Goal: Task Accomplishment & Management: Manage account settings

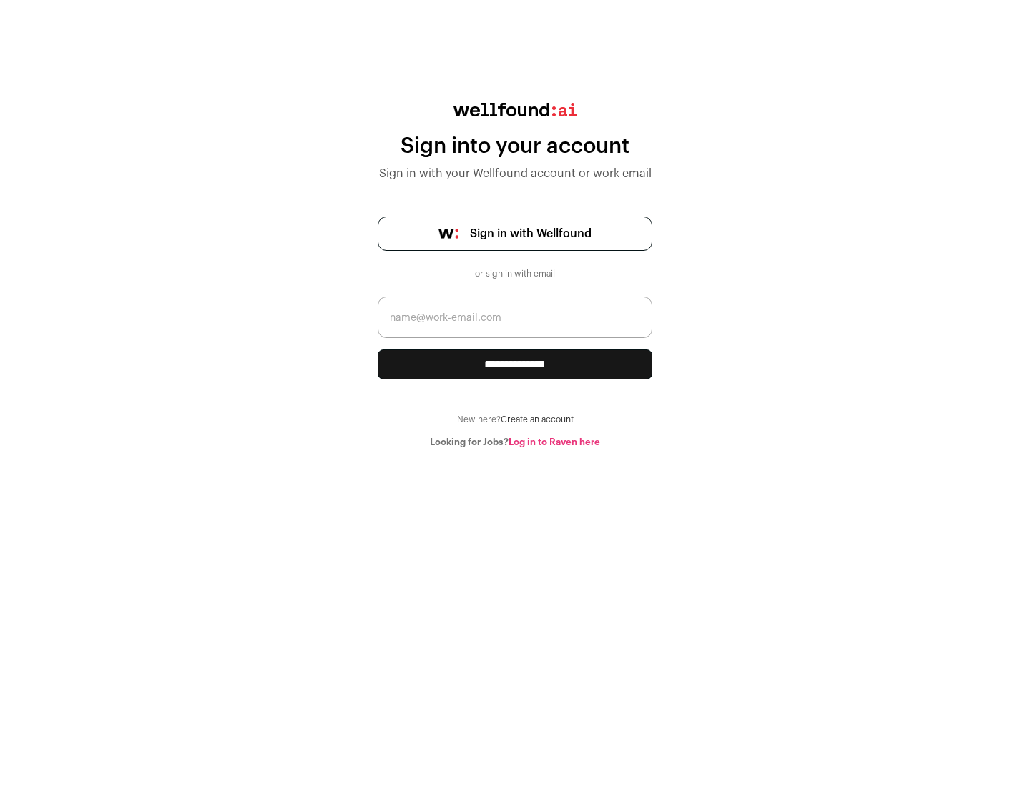
click at [530, 234] on span "Sign in with Wellfound" at bounding box center [531, 233] width 122 height 17
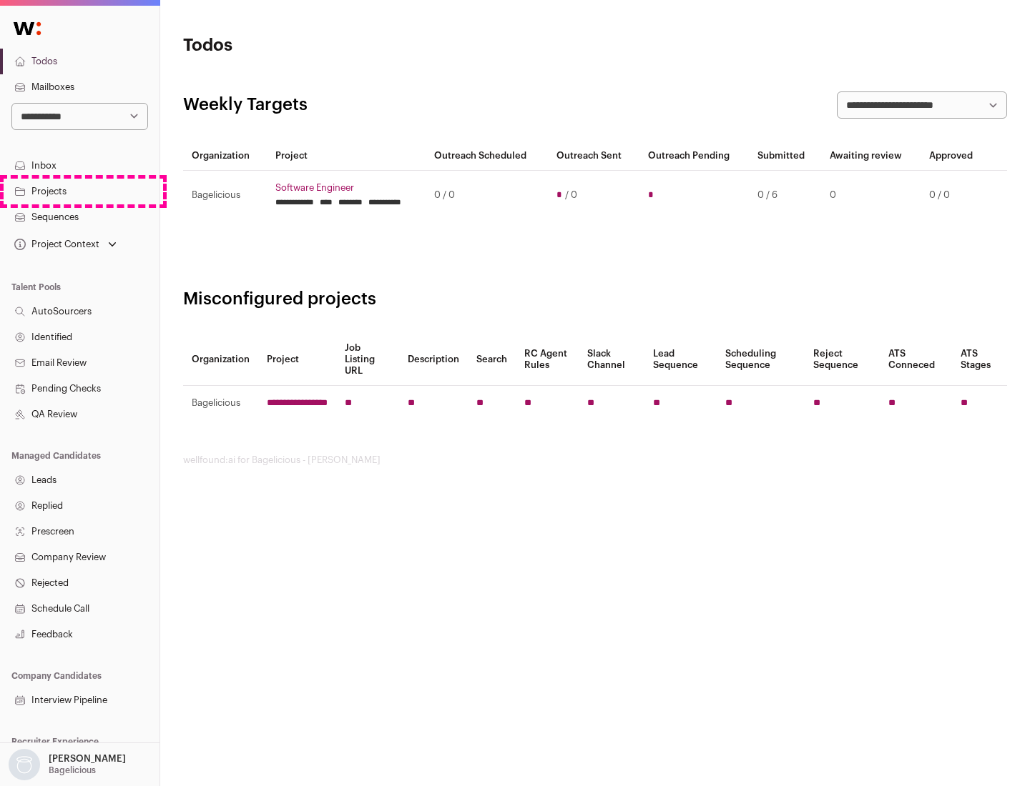
click at [79, 191] on link "Projects" at bounding box center [79, 192] width 159 height 26
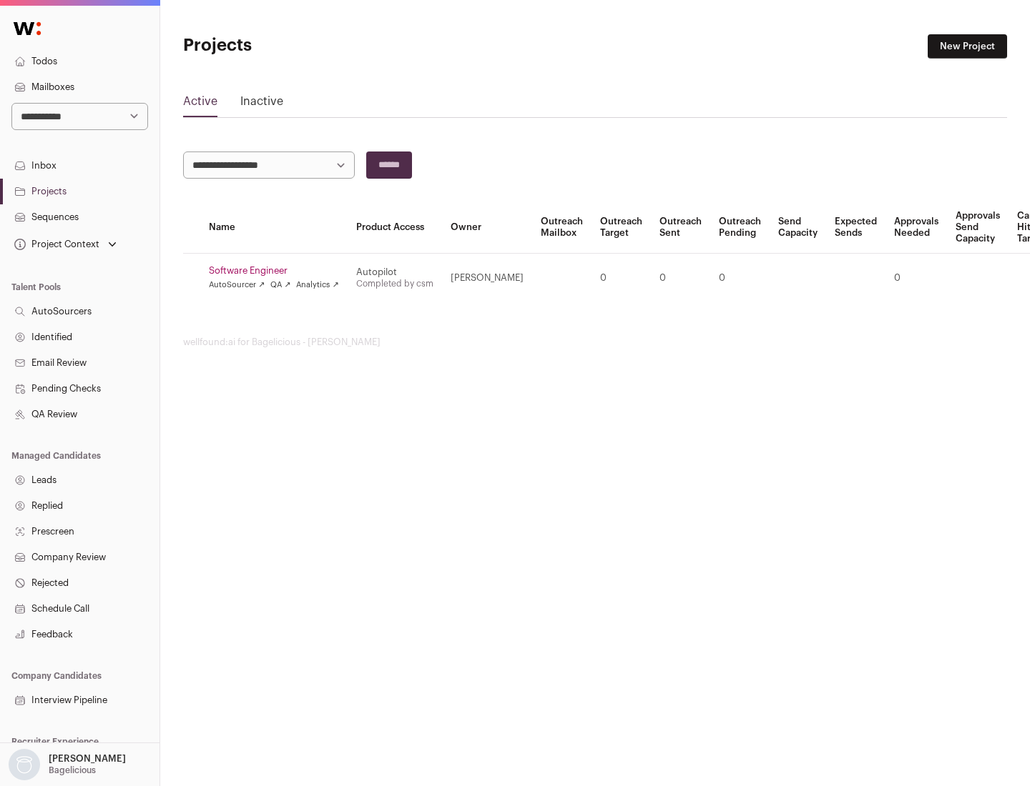
click at [278, 271] on link "Software Engineer" at bounding box center [274, 270] width 130 height 11
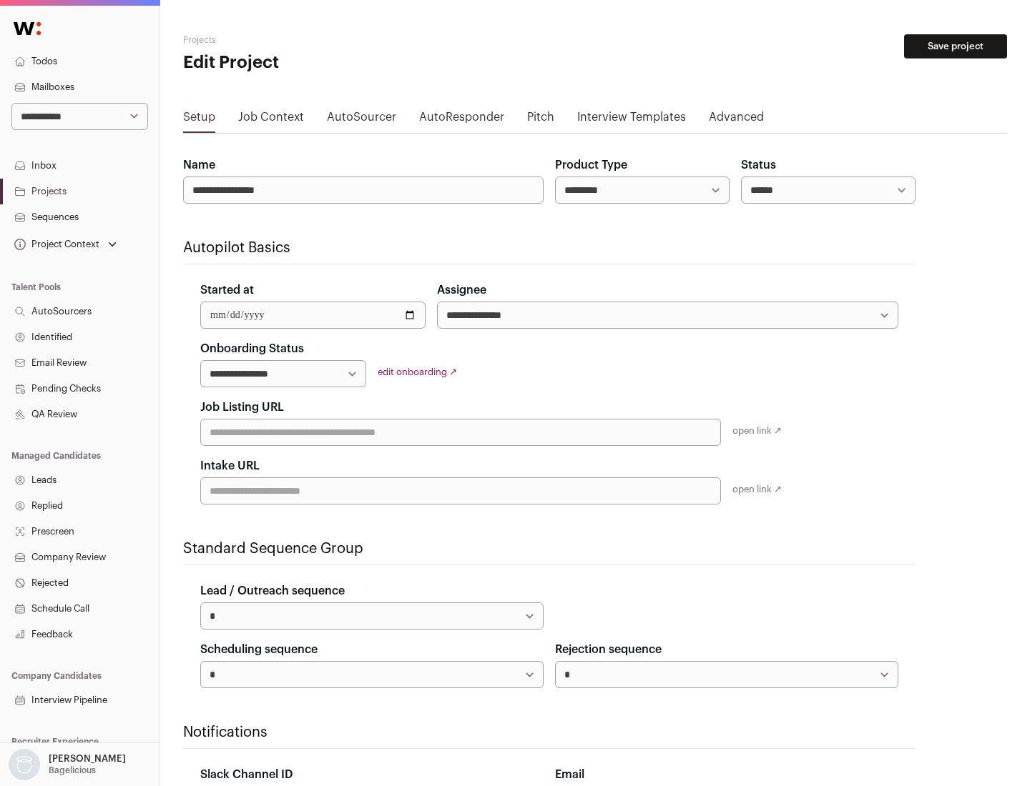
click at [955, 46] on button "Save project" at bounding box center [955, 46] width 103 height 24
